Goal: Task Accomplishment & Management: Manage account settings

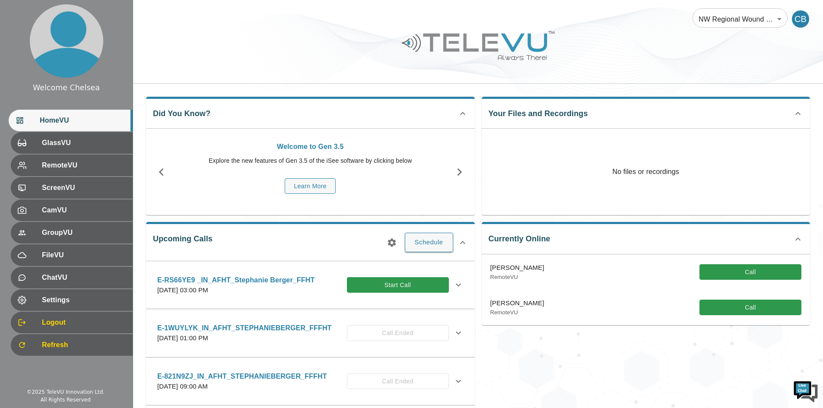
click at [796, 17] on div "CB" at bounding box center [800, 18] width 17 height 17
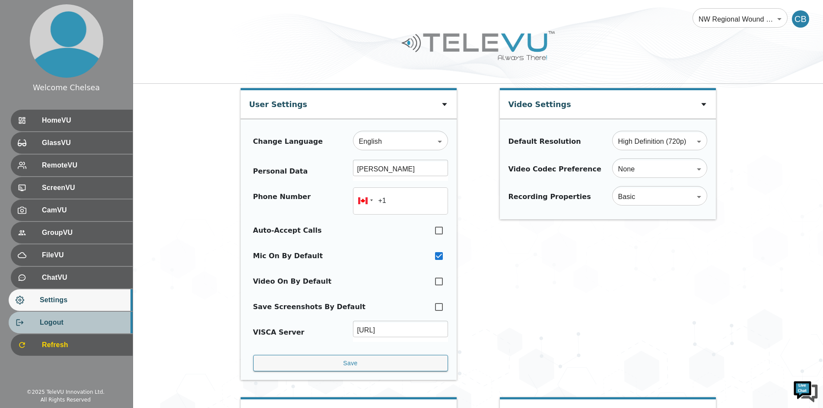
click at [59, 325] on span "Logout" at bounding box center [83, 323] width 86 height 10
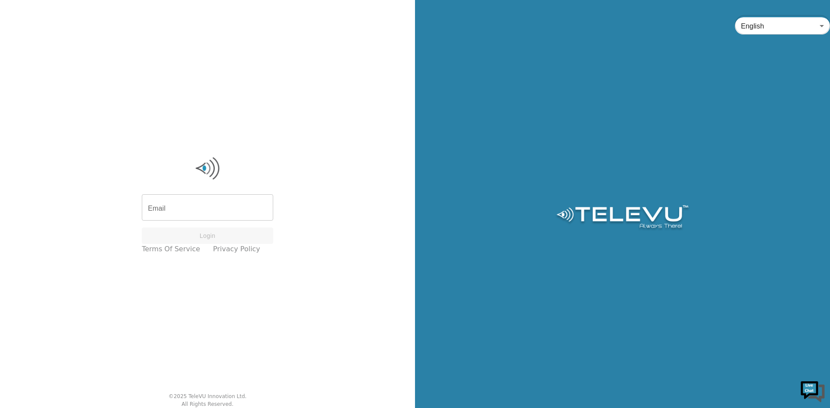
click at [232, 205] on input "Email" at bounding box center [207, 209] width 131 height 24
type input "r"
click at [187, 213] on input "Email" at bounding box center [207, 203] width 131 height 24
click at [187, 210] on input "Email" at bounding box center [207, 203] width 131 height 24
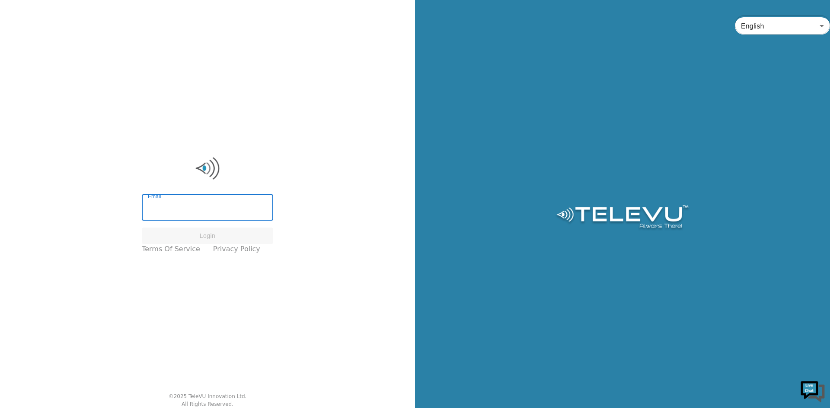
click at [196, 204] on input "Email" at bounding box center [207, 209] width 131 height 24
type input "r"
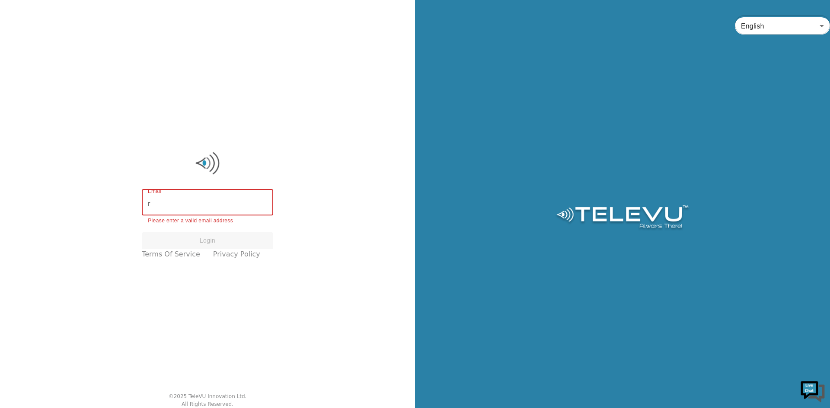
drag, startPoint x: 188, startPoint y: 206, endPoint x: 123, endPoint y: 205, distance: 64.4
click at [123, 205] on div "Email r Email Please enter a valid email address Login Terms of Service Privacy…" at bounding box center [207, 204] width 415 height 408
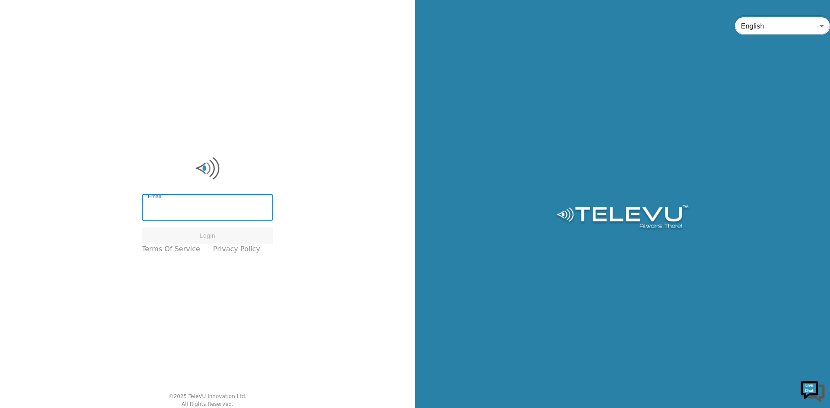
click at [173, 213] on input "Email" at bounding box center [207, 209] width 131 height 24
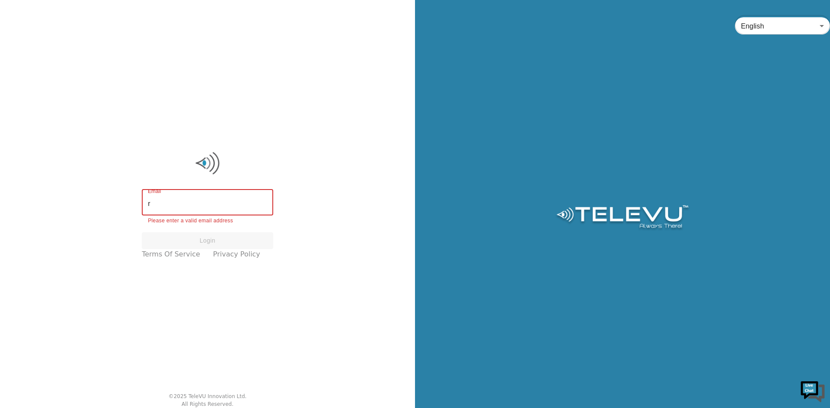
type input "rc"
drag, startPoint x: 197, startPoint y: 201, endPoint x: 120, endPoint y: 194, distance: 77.2
click at [120, 194] on div "Email rc Email Please enter a valid email address Login Terms of Service Privac…" at bounding box center [207, 204] width 415 height 408
